Goal: Task Accomplishment & Management: Manage account settings

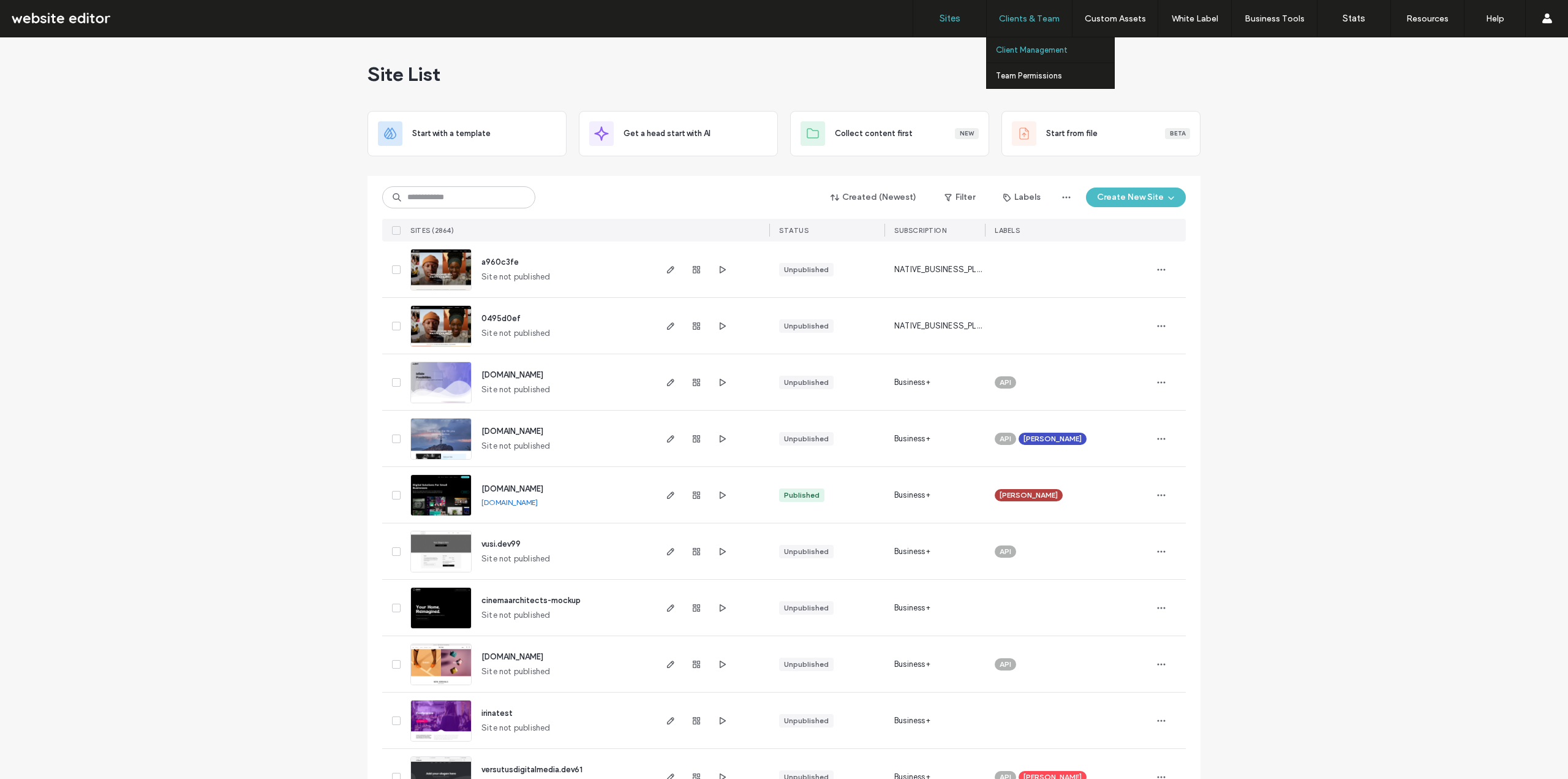
click at [1044, 53] on label "Client Management" at bounding box center [1032, 49] width 72 height 9
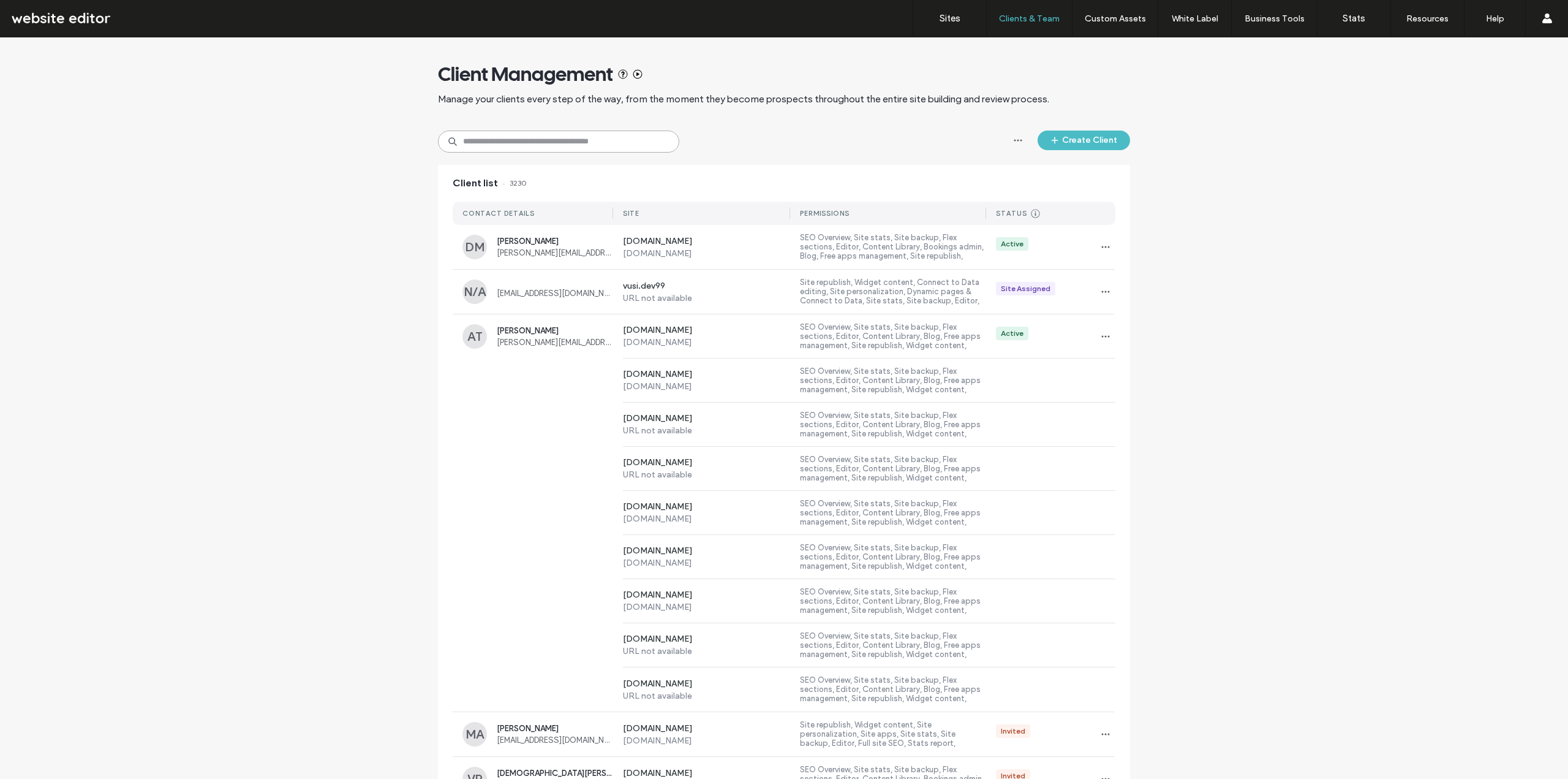
click at [565, 133] on input at bounding box center [559, 142] width 242 height 22
paste input "**********"
type input "**********"
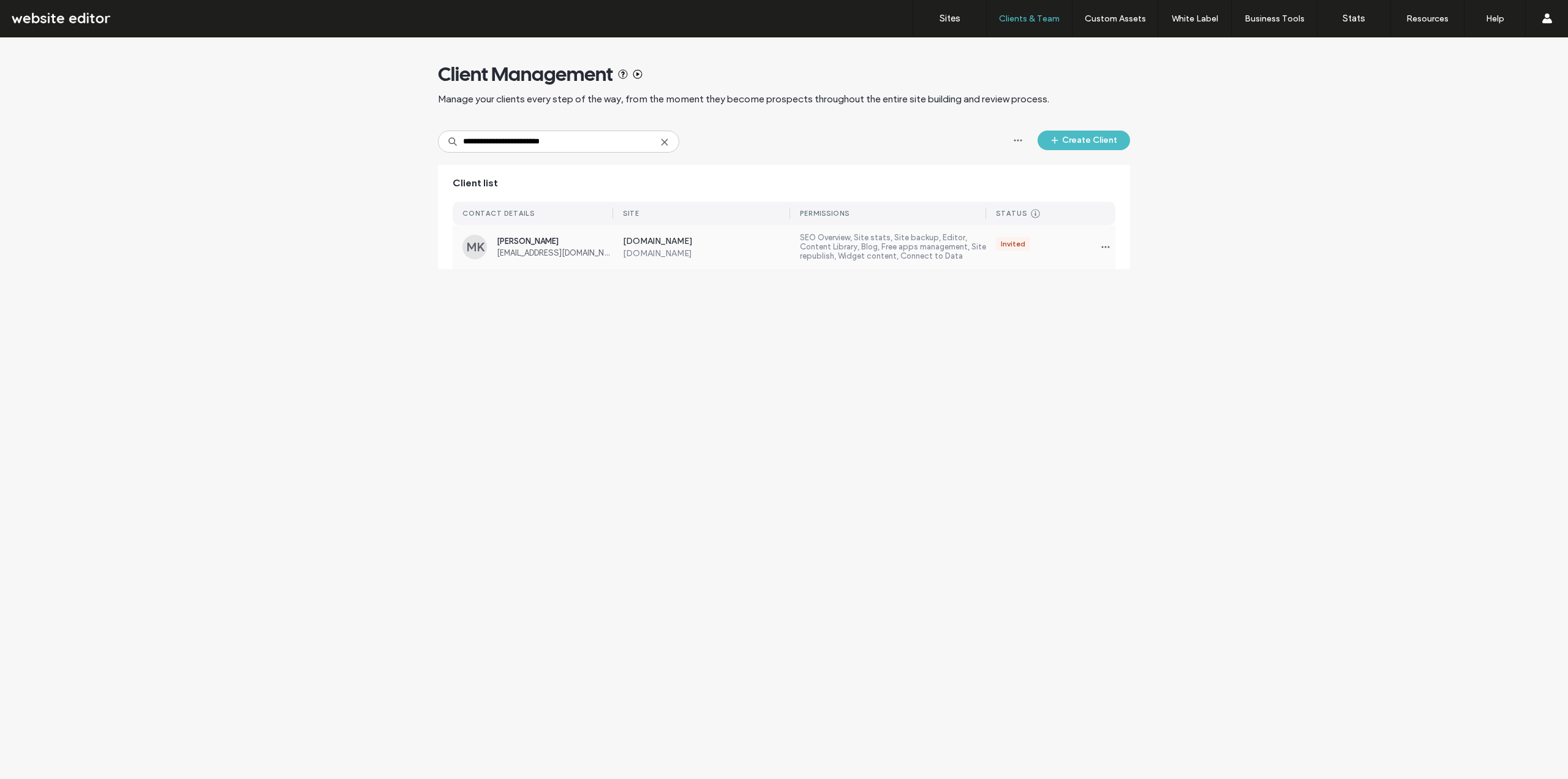
click at [774, 239] on label "www.mariakempinska.com" at bounding box center [706, 242] width 168 height 13
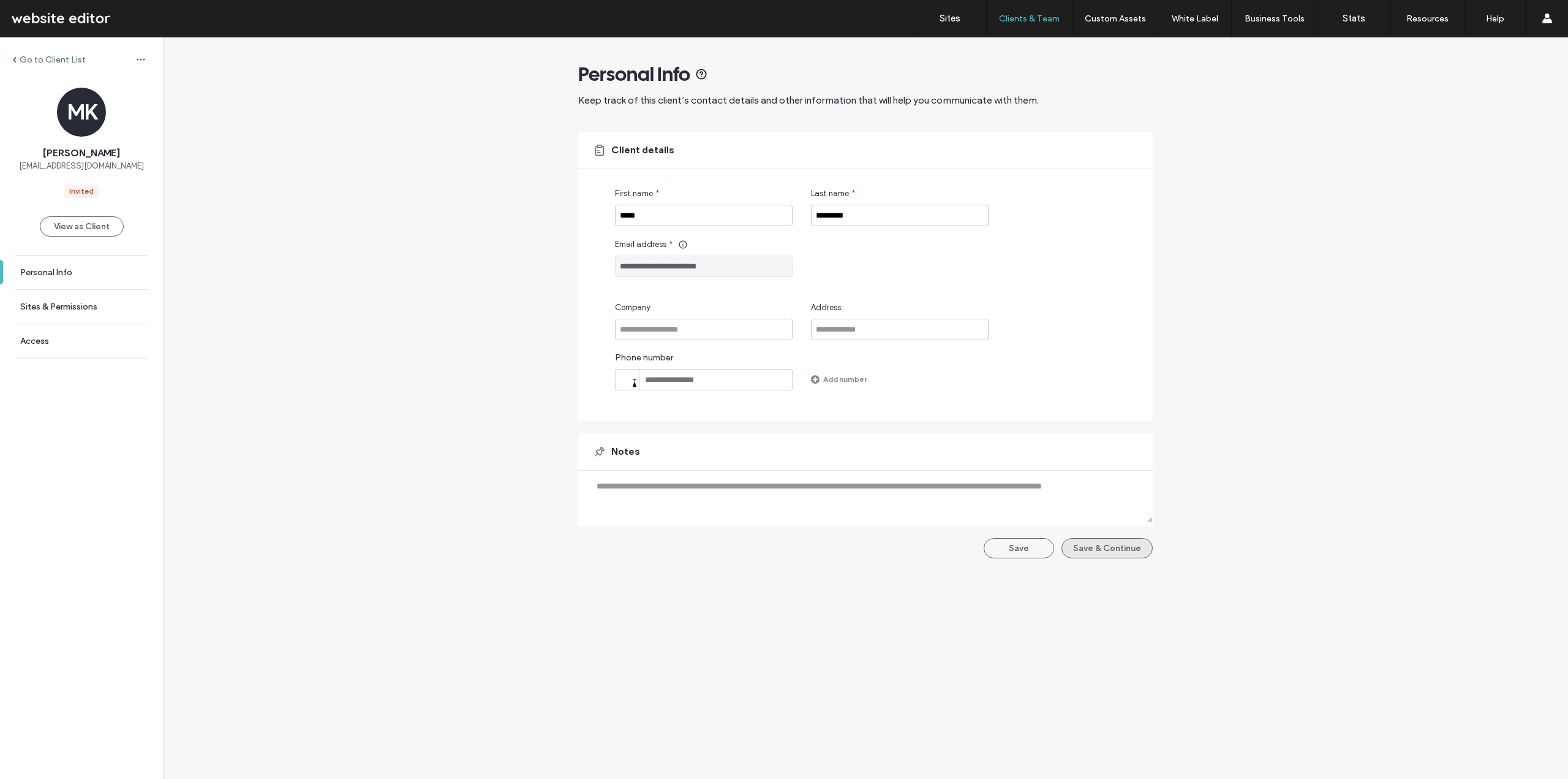
click at [1094, 543] on button "Save & Continue" at bounding box center [1107, 548] width 91 height 20
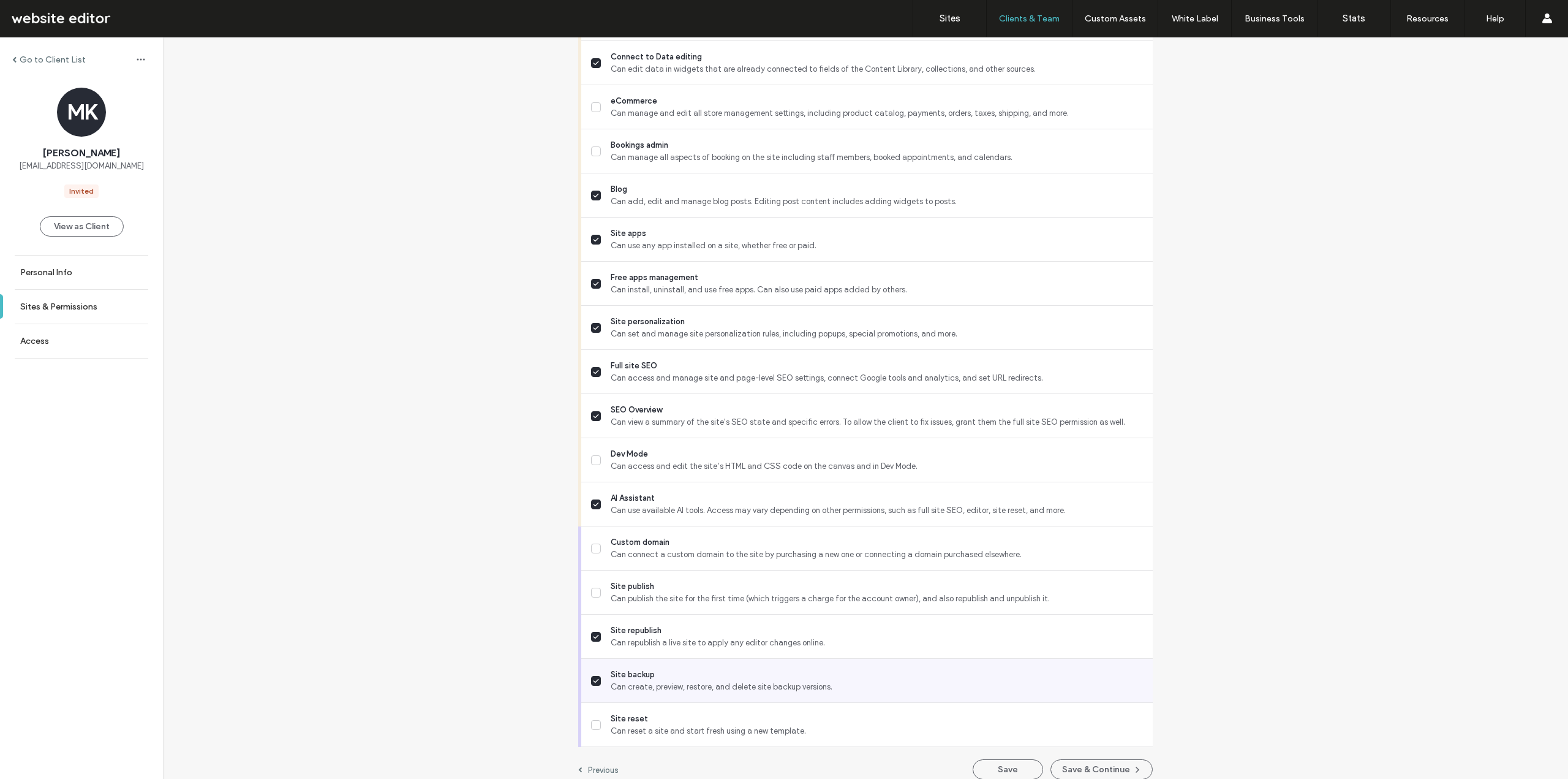
scroll to position [818, 0]
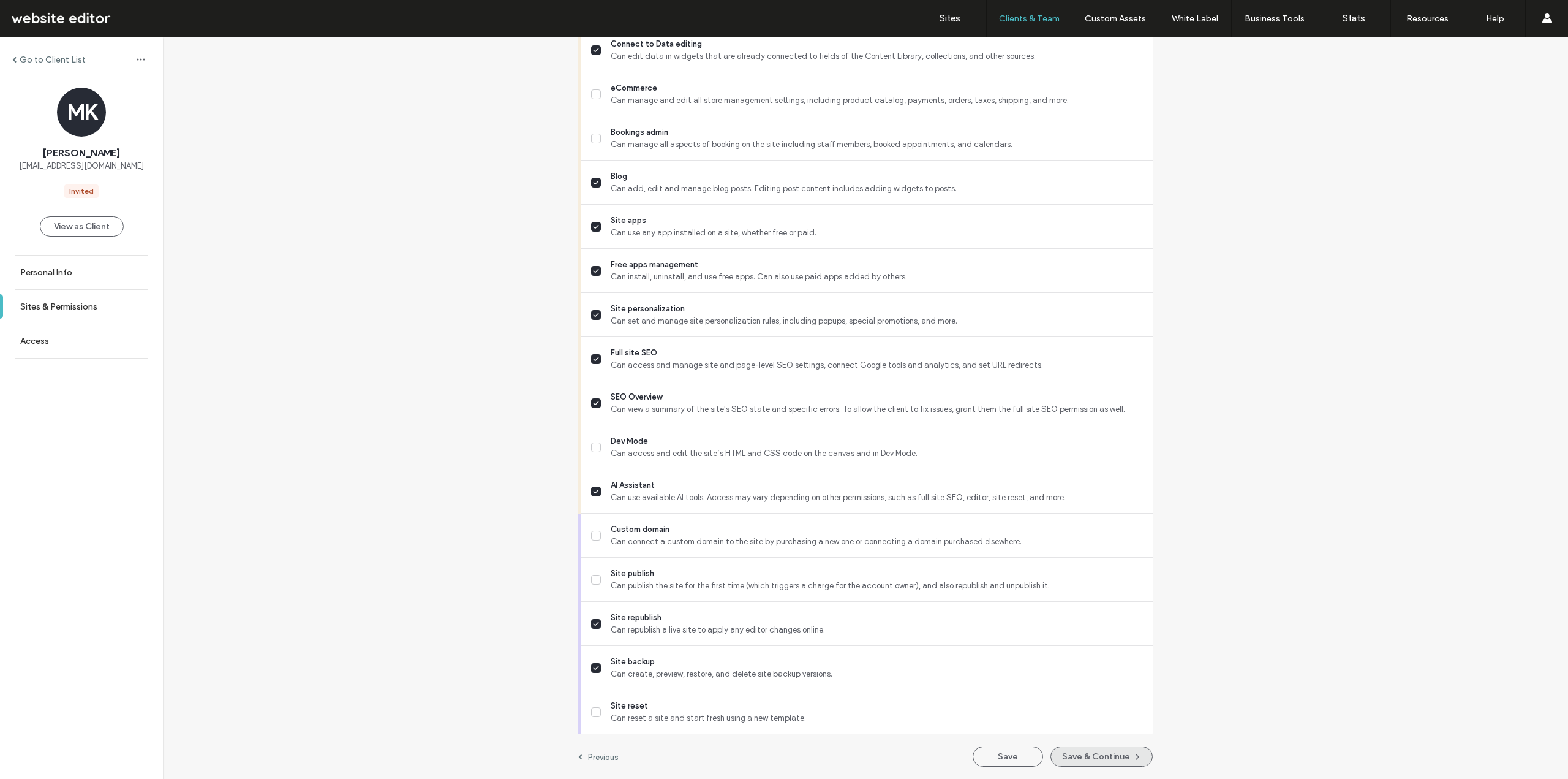
click at [1092, 754] on button "Save & Continue" at bounding box center [1101, 756] width 103 height 20
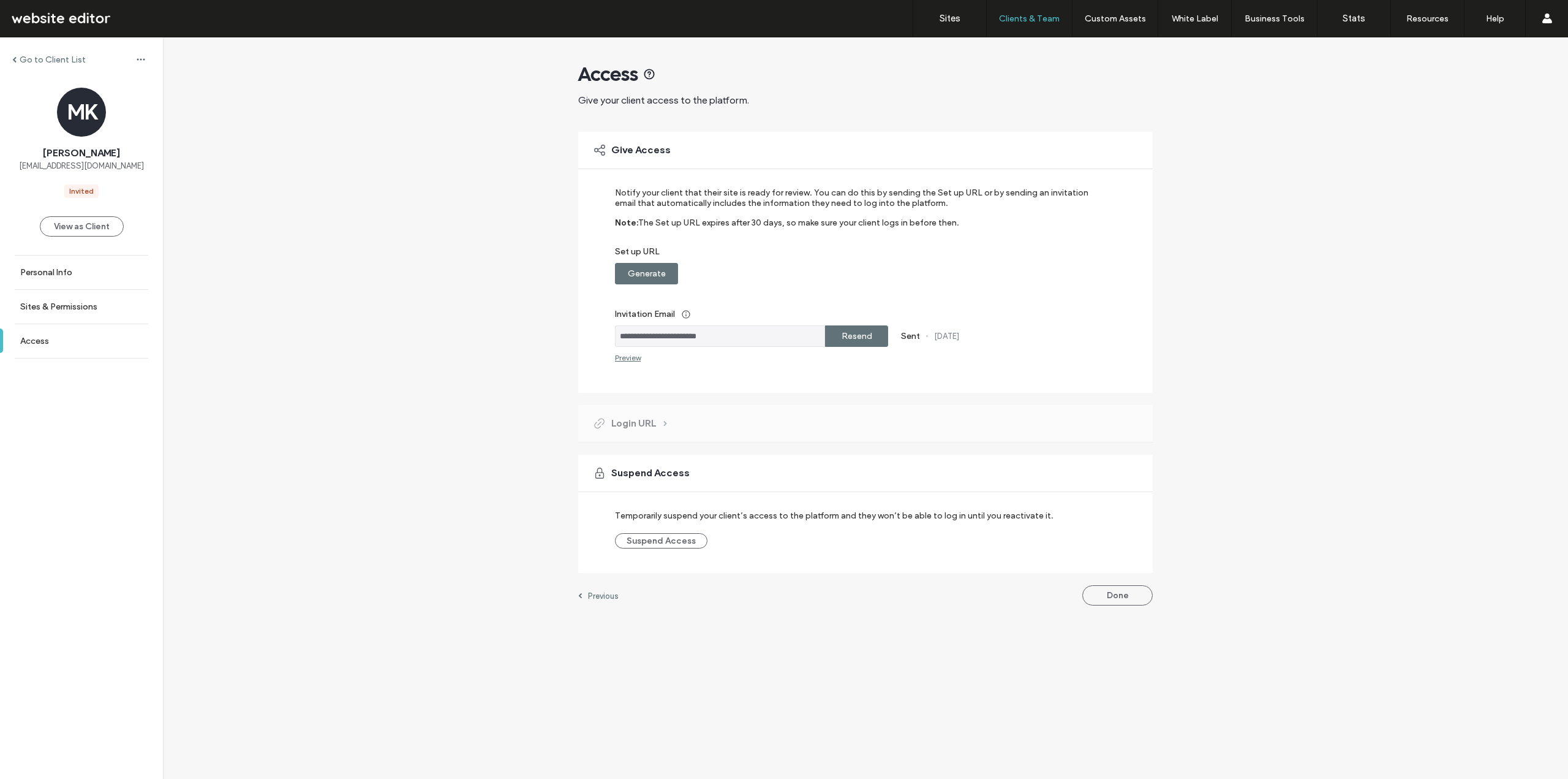
click at [860, 335] on label "Resend" at bounding box center [857, 335] width 31 height 23
click at [659, 276] on label "Generate" at bounding box center [647, 274] width 38 height 23
click at [870, 274] on div "Copy" at bounding box center [857, 274] width 63 height 22
click at [644, 434] on div "Login URL" at bounding box center [865, 424] width 574 height 37
click at [635, 422] on span "Login URL" at bounding box center [634, 424] width 45 height 13
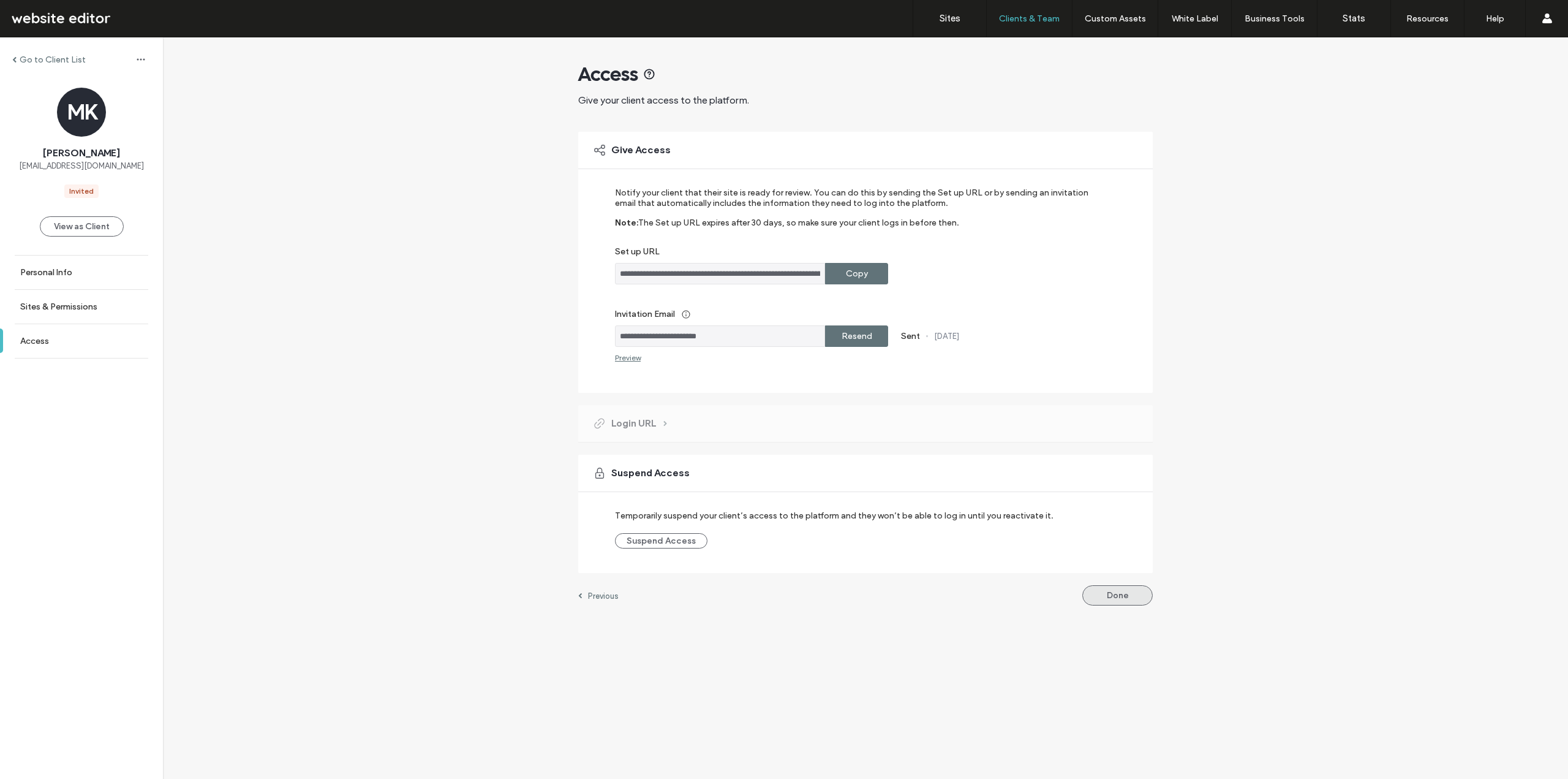
click at [1109, 593] on button "Done" at bounding box center [1118, 596] width 71 height 20
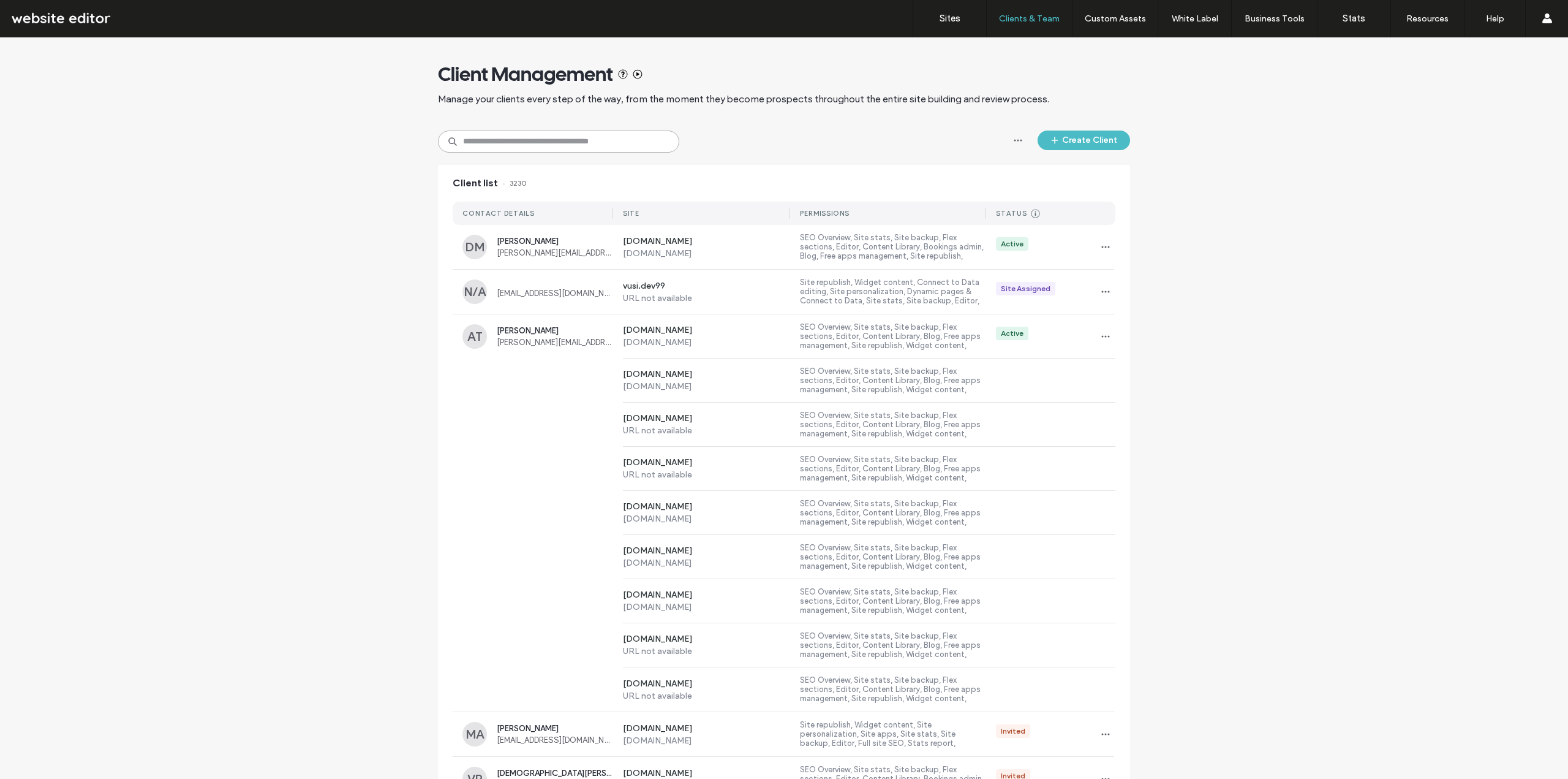
click at [657, 133] on input at bounding box center [559, 142] width 242 height 22
paste input "**********"
type input "**********"
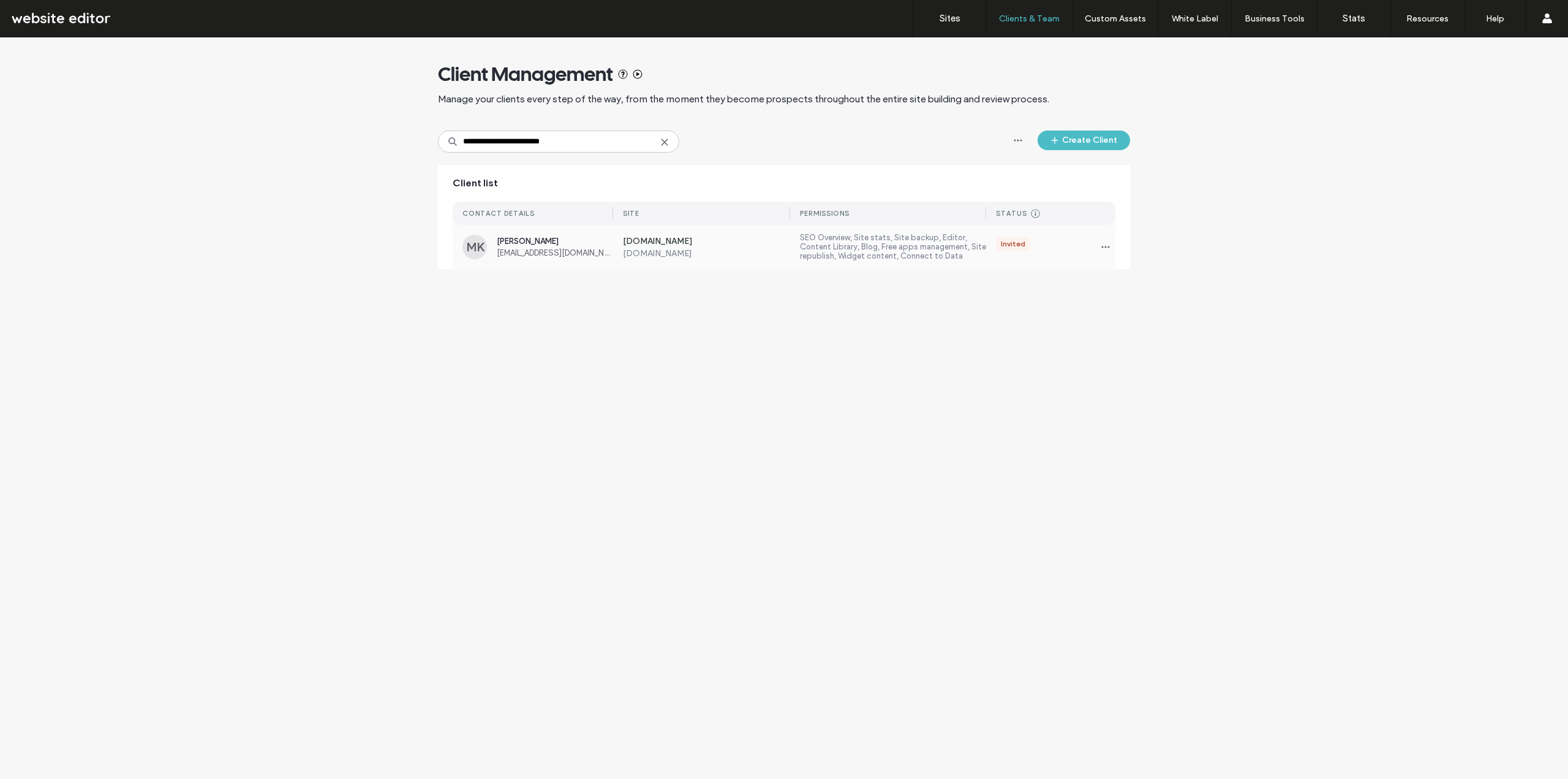
click at [918, 245] on label "SEO Overview, Site stats, Site backup, Editor, Content Library, Blog, Free apps…" at bounding box center [893, 247] width 186 height 28
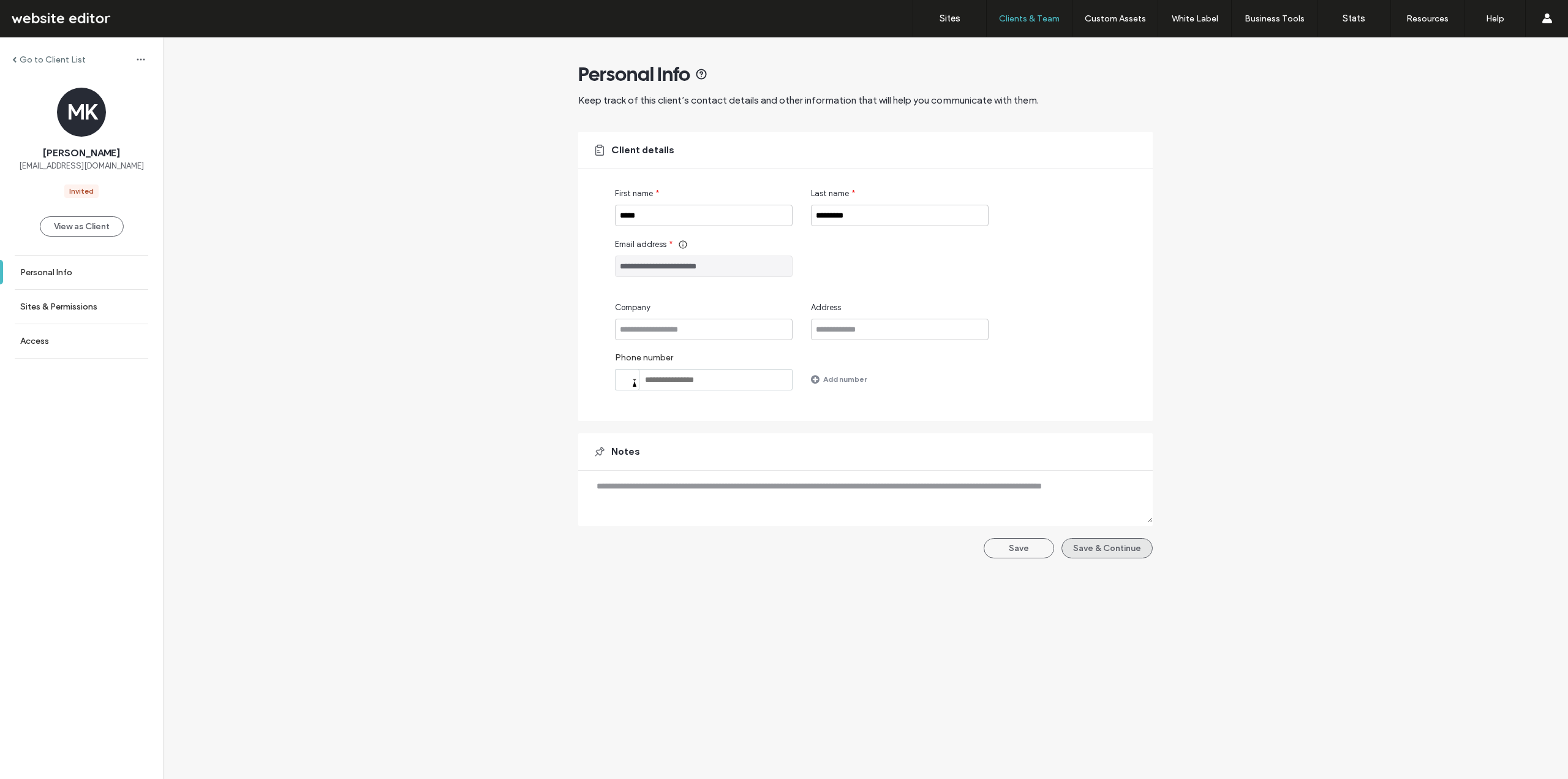
click at [1115, 553] on button "Save & Continue" at bounding box center [1107, 548] width 91 height 20
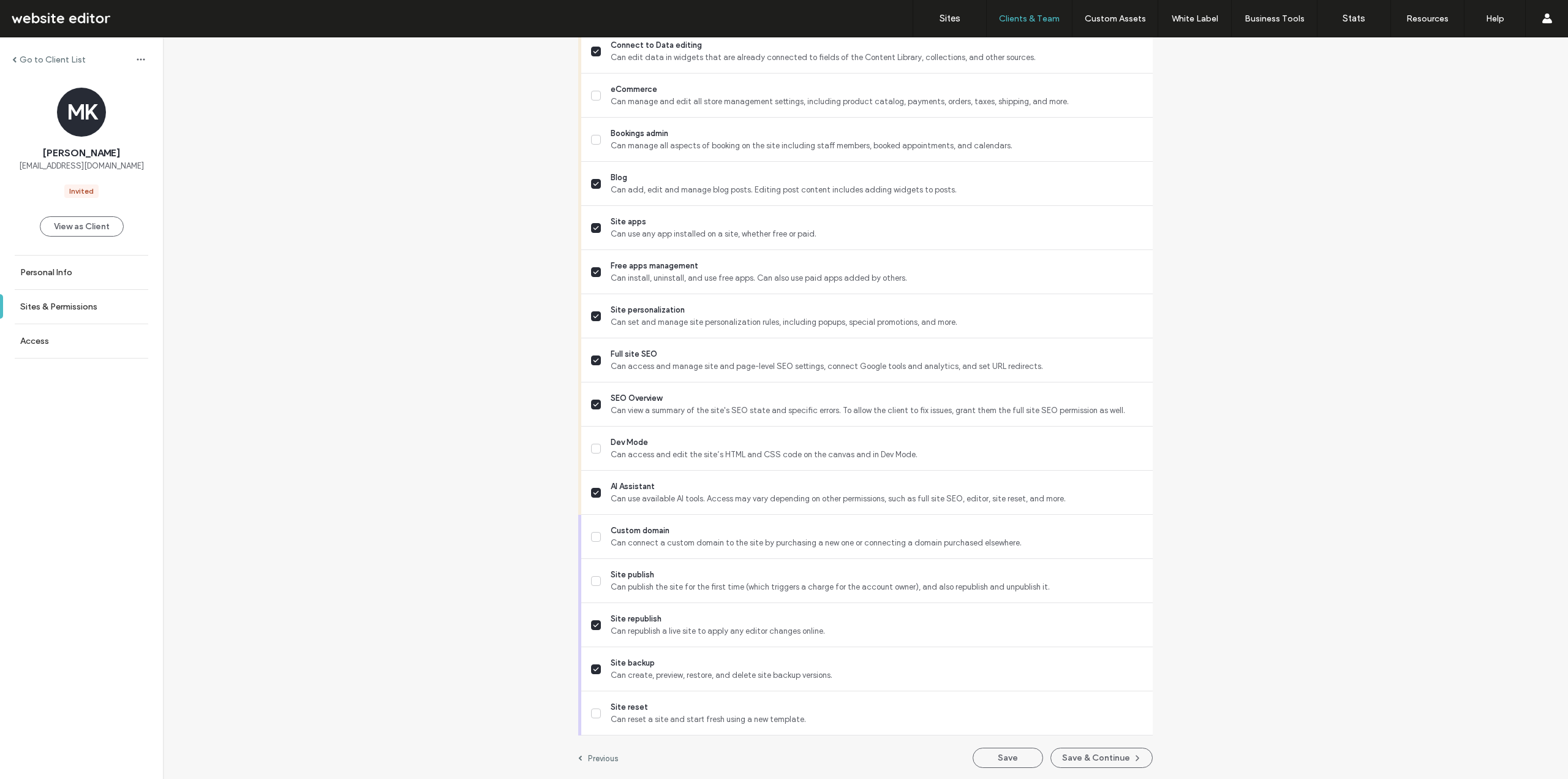
scroll to position [818, 0]
click at [999, 754] on button "Save" at bounding box center [1008, 756] width 71 height 20
click at [1116, 758] on button "Save & Continue" at bounding box center [1101, 756] width 103 height 20
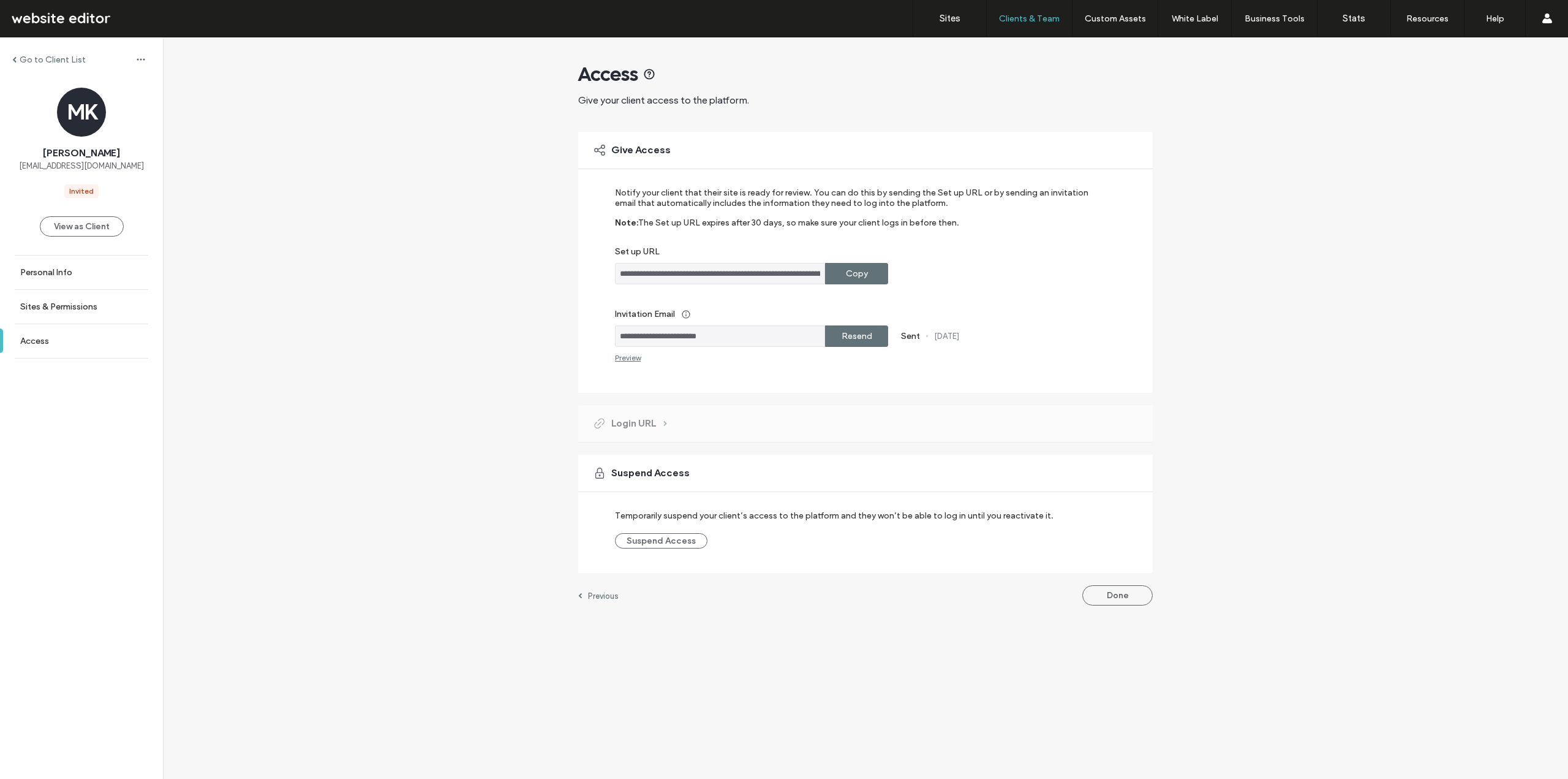
click at [852, 271] on label "Copy" at bounding box center [857, 274] width 22 height 23
click at [863, 281] on label "Copy" at bounding box center [857, 274] width 22 height 23
